Goal: Transaction & Acquisition: Purchase product/service

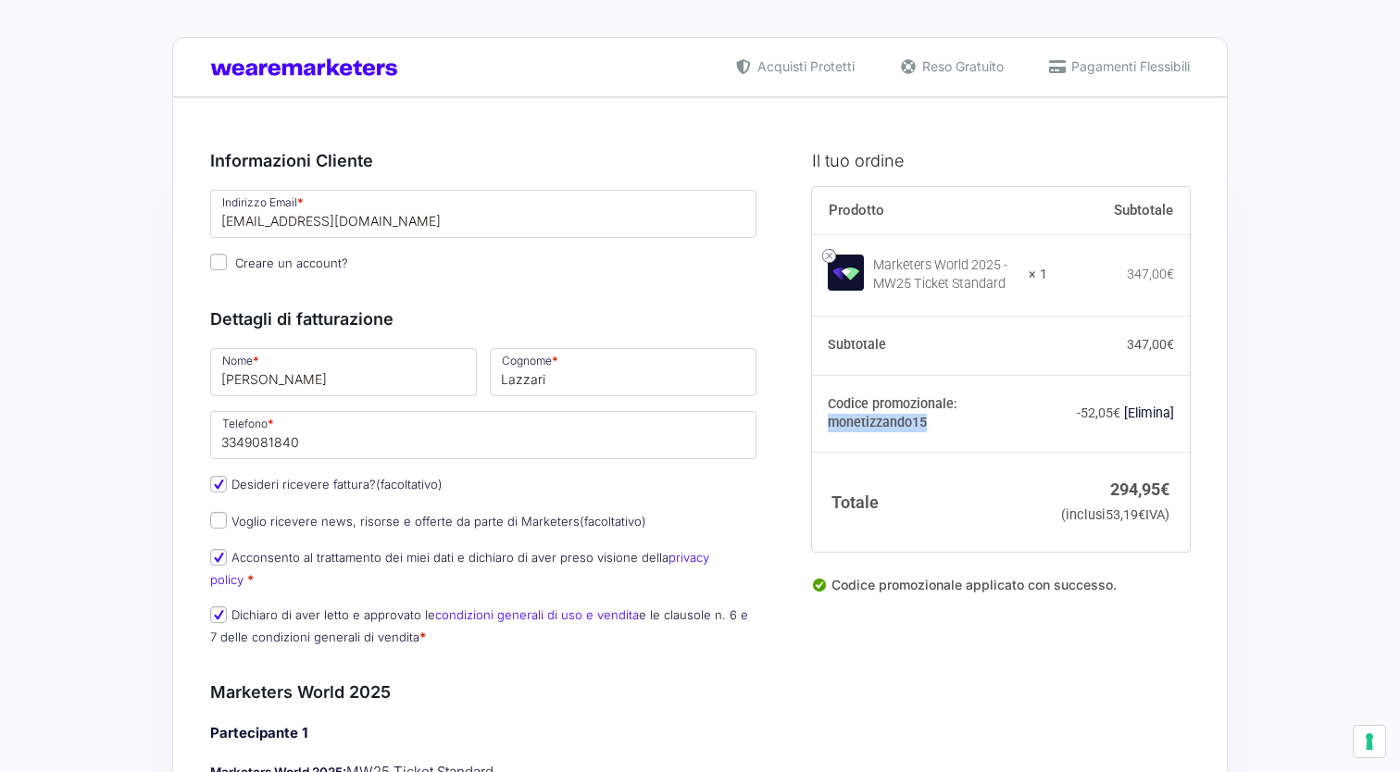
drag, startPoint x: 960, startPoint y: 406, endPoint x: 1059, endPoint y: 406, distance: 99.1
click at [1048, 406] on th "Codice promozionale: monetizzando15" at bounding box center [930, 414] width 236 height 78
copy th "monetizzando15"
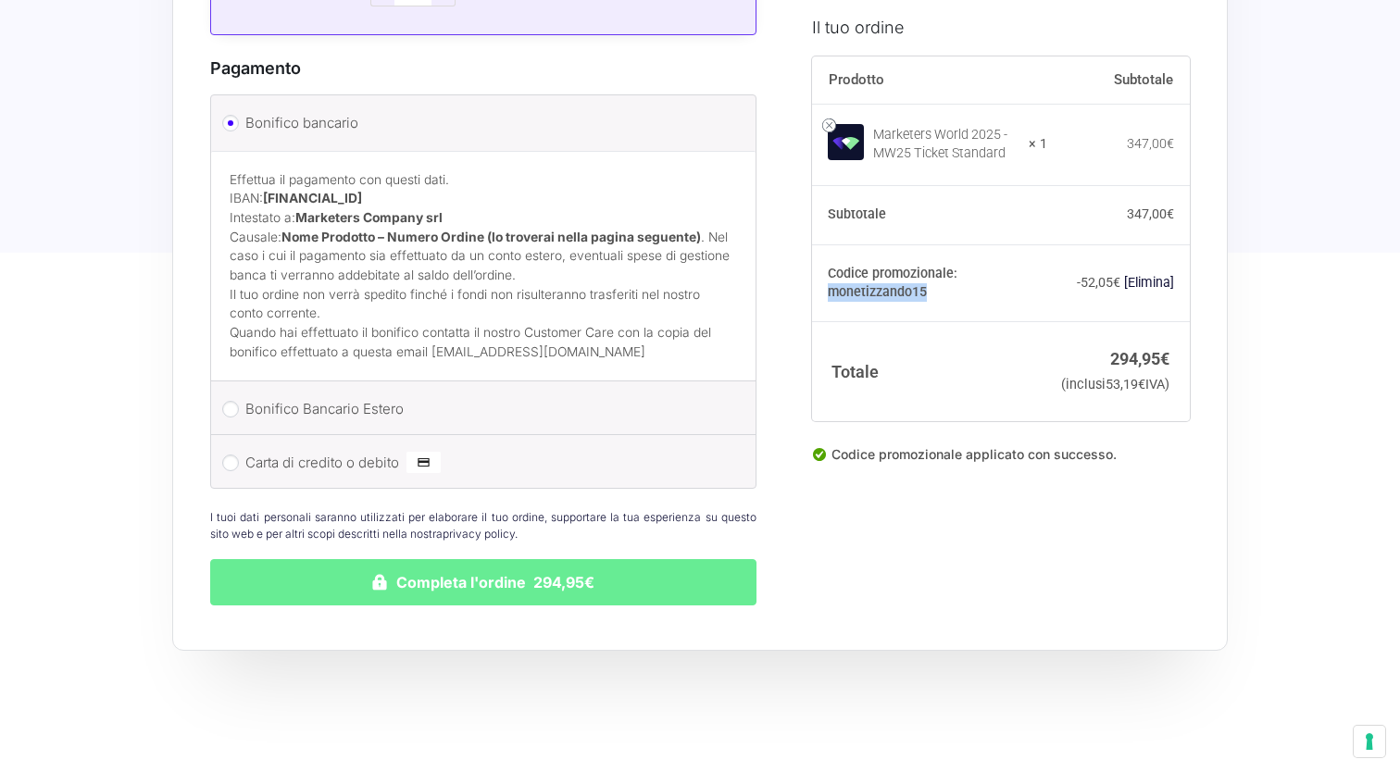
scroll to position [1726, 0]
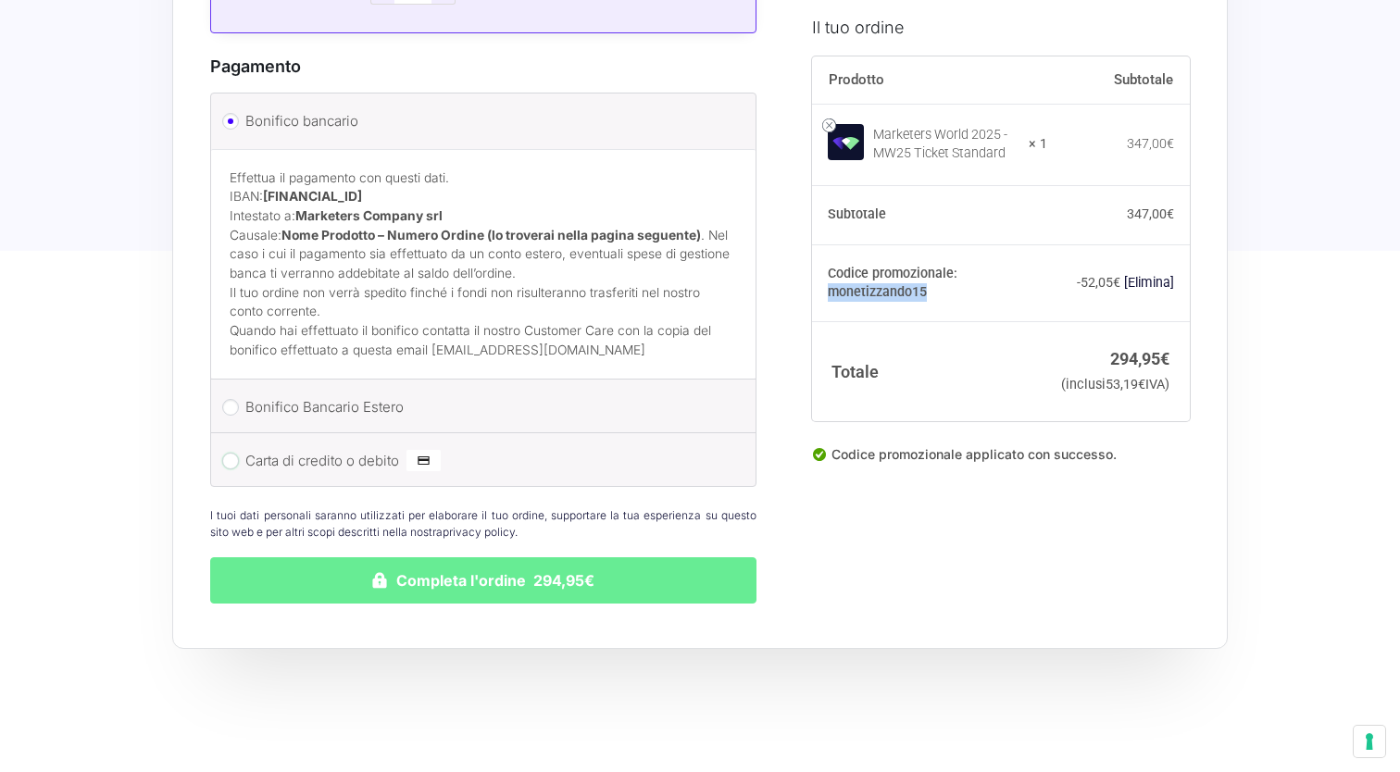
click at [233, 453] on input "Carta di credito o debito" at bounding box center [230, 461] width 17 height 17
radio input "true"
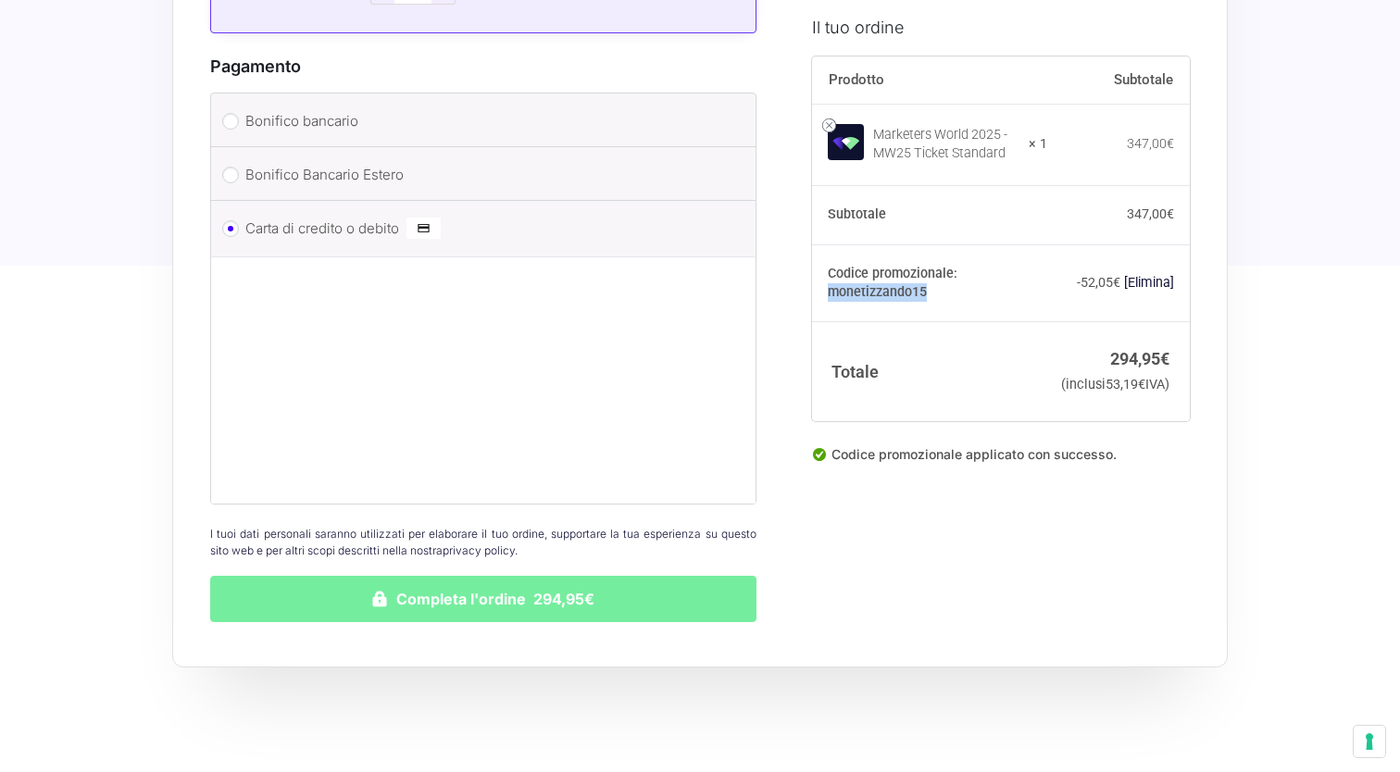
click at [494, 583] on button "Completa l'ordine 294,95€" at bounding box center [483, 599] width 546 height 46
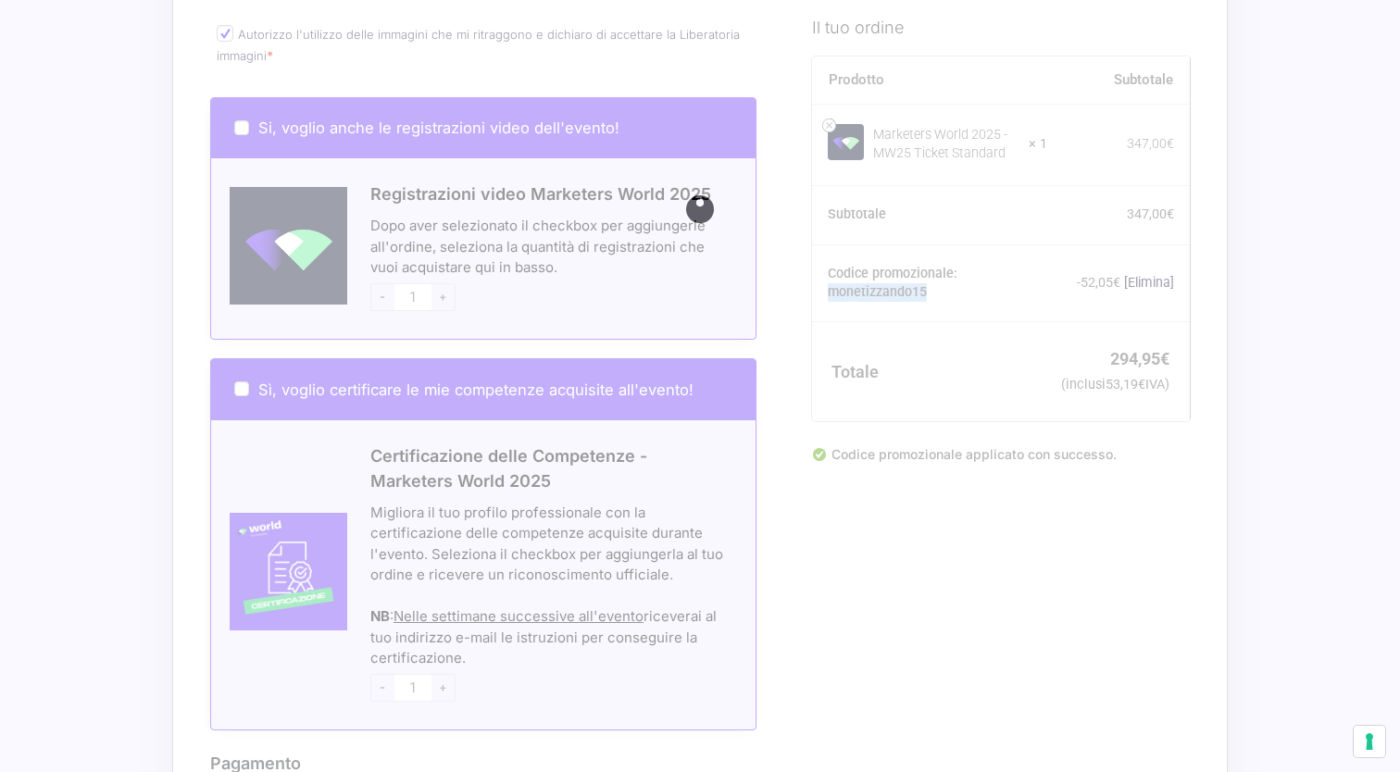
scroll to position [1818, 0]
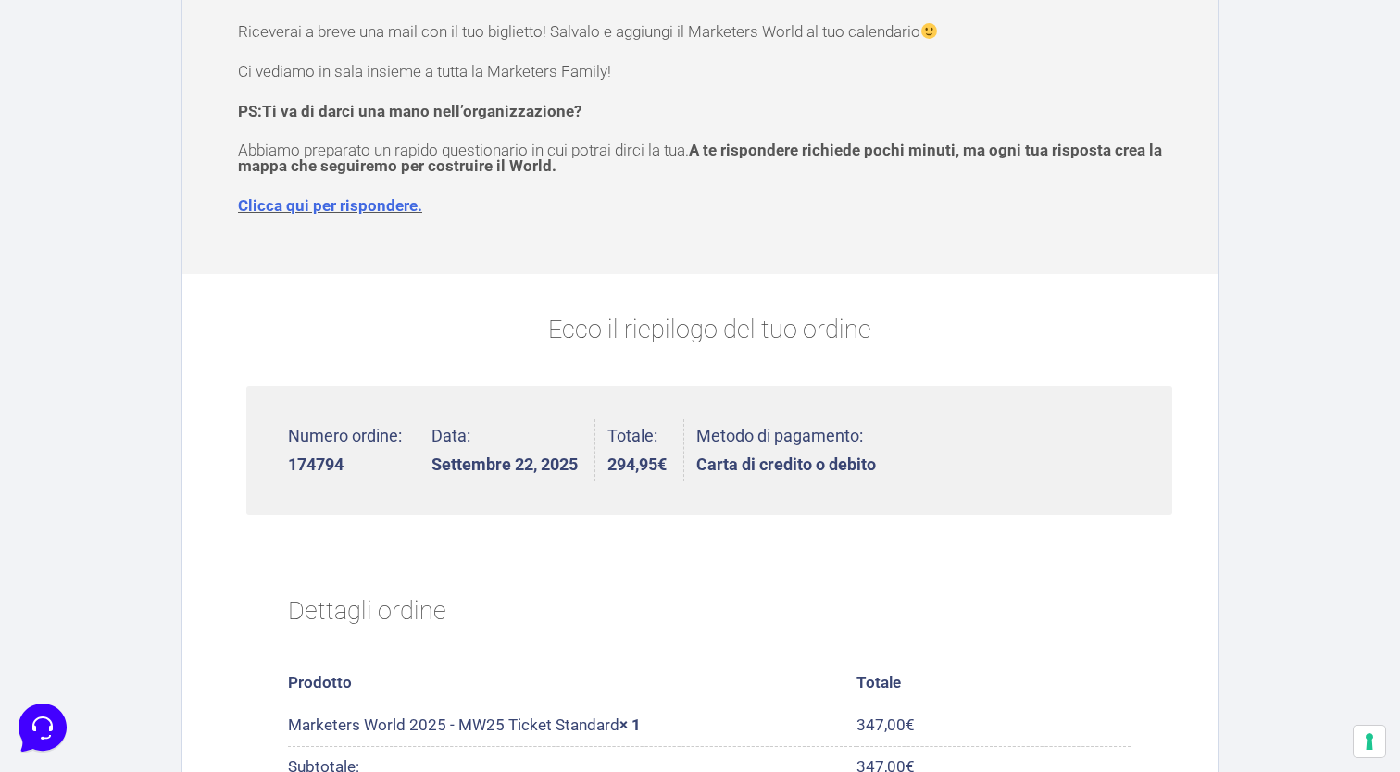
scroll to position [17, 0]
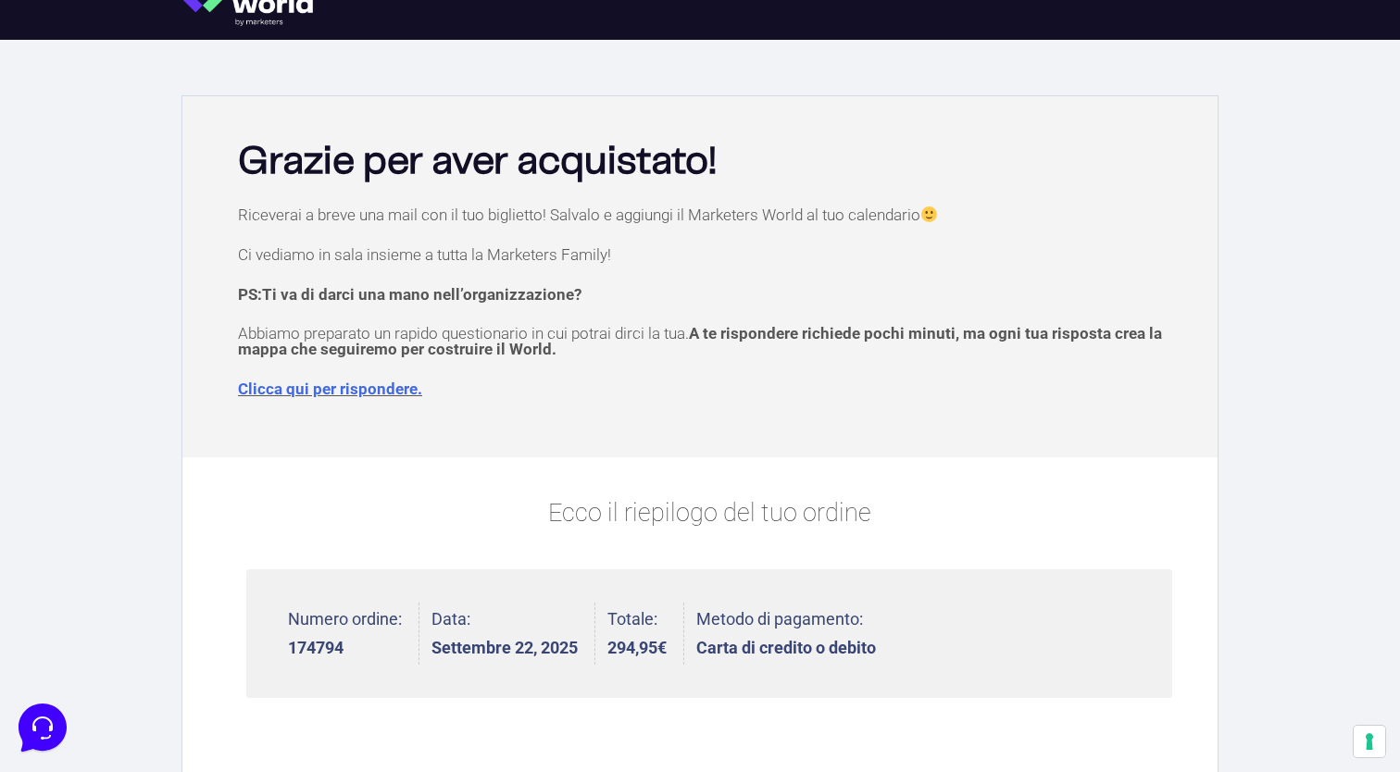
click at [323, 388] on link "Clicca qui per rispondere." at bounding box center [330, 389] width 184 height 19
